Goal: Task Accomplishment & Management: Use online tool/utility

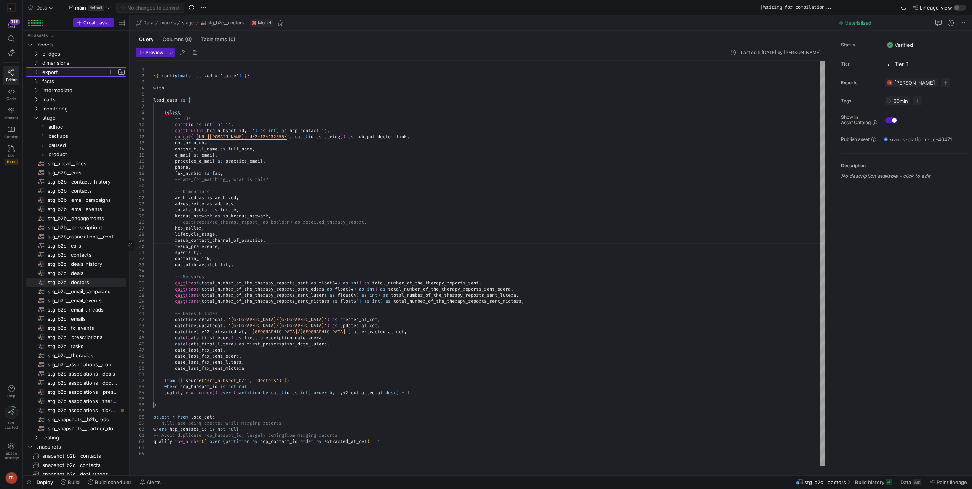
click at [50, 69] on span "export" at bounding box center [74, 72] width 65 height 9
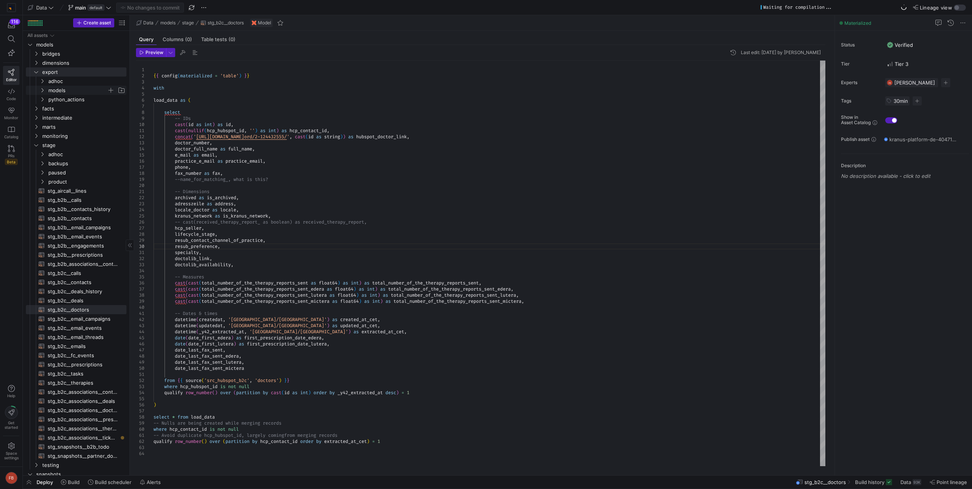
click at [58, 91] on span "models" at bounding box center [77, 90] width 59 height 9
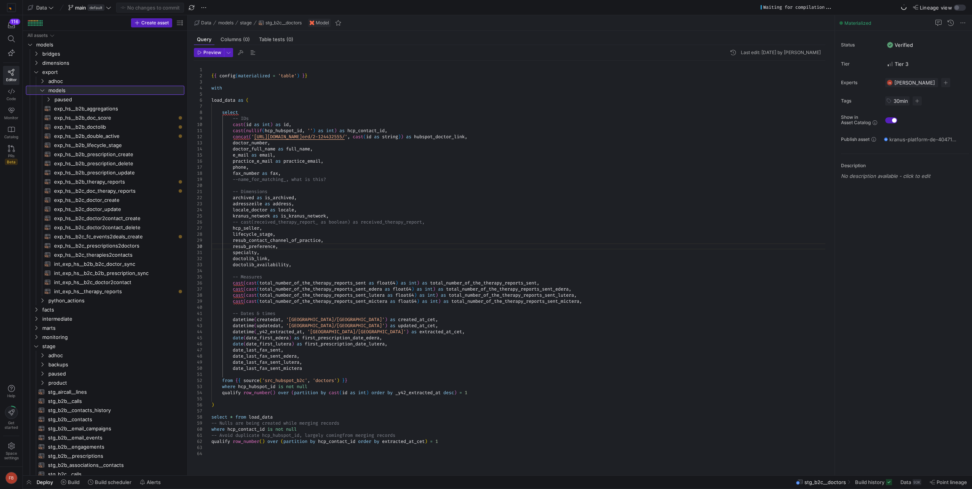
drag, startPoint x: 130, startPoint y: 168, endPoint x: 188, endPoint y: 176, distance: 58.5
click at [188, 176] on as-split "Create asset Drag here to set row groups Drag here to set column labels Group 1…" at bounding box center [497, 245] width 949 height 460
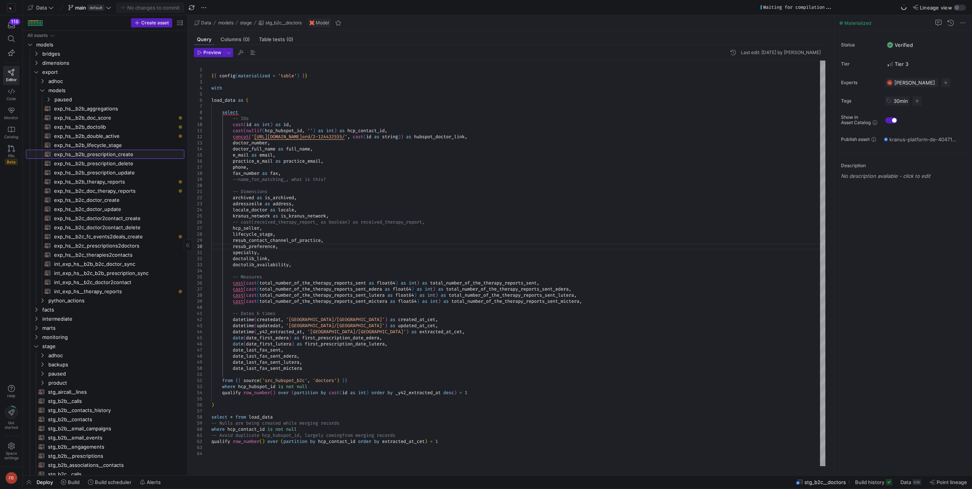
click at [122, 152] on span "exp_hs__b2b_prescription_create​​​​​​​​​​" at bounding box center [115, 154] width 122 height 9
type textarea "{{ config(materialized = 'table') }} -- Prepare prescriptions for an export whi…"
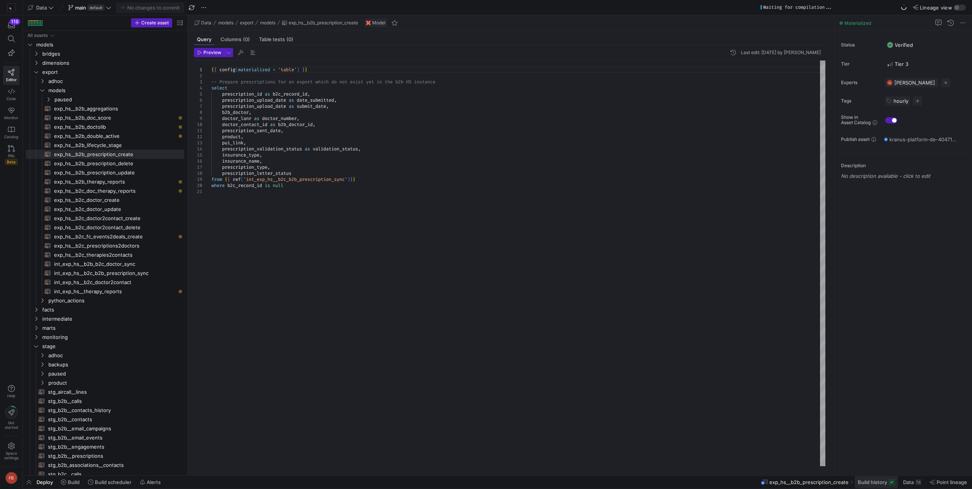
click at [885, 484] on span "Build history" at bounding box center [872, 482] width 29 height 6
